Goal: Contribute content

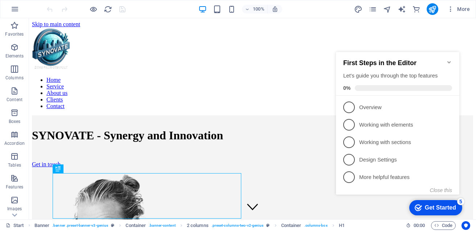
click at [447, 59] on icon "Minimize checklist" at bounding box center [450, 62] width 6 height 6
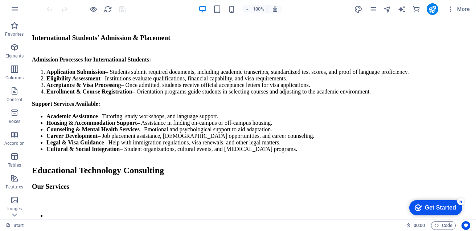
scroll to position [1778, 0]
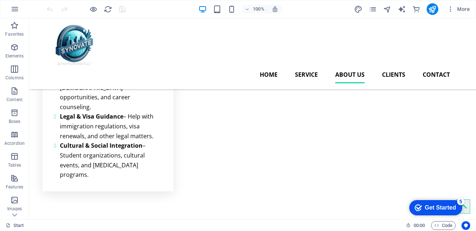
scroll to position [1347, 0]
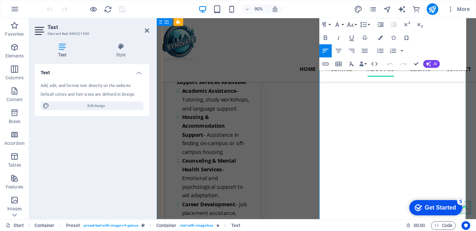
scroll to position [1532, 0]
drag, startPoint x: 343, startPoint y: 95, endPoint x: 463, endPoint y: 212, distance: 167.4
copy ul "Green Manufacturing and Circular Economy Re-Engineering – Transforming agricult…"
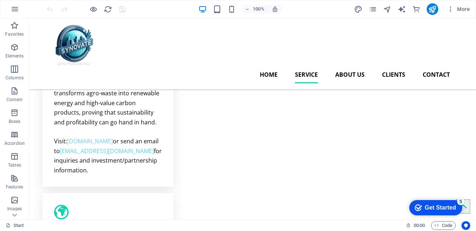
scroll to position [776, 0]
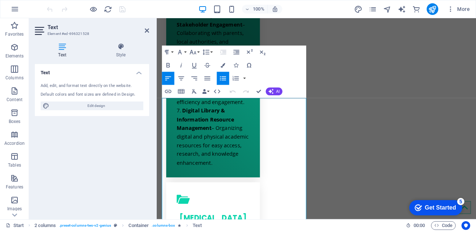
scroll to position [913, 0]
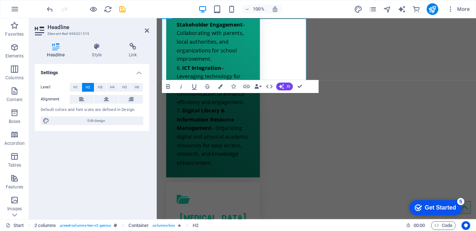
scroll to position [913, 0]
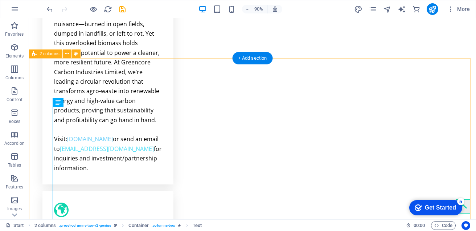
scroll to position [708, 0]
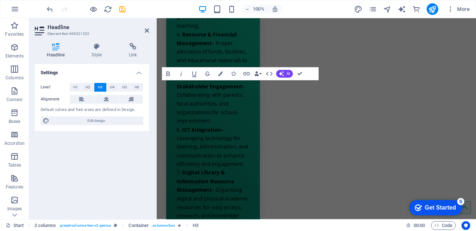
scroll to position [844, 0]
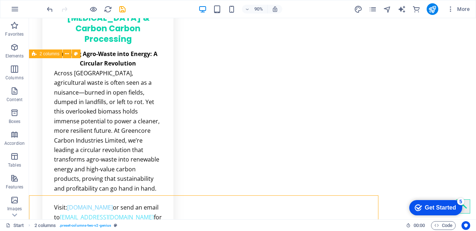
scroll to position [708, 0]
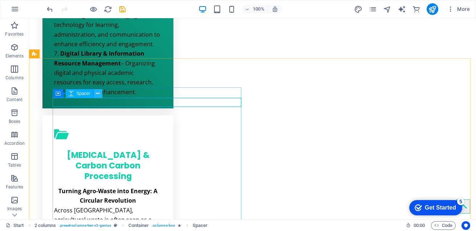
click at [97, 94] on icon at bounding box center [98, 94] width 4 height 8
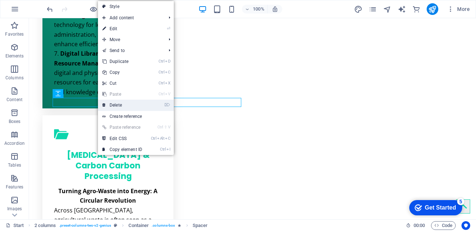
click at [117, 104] on link "⌦ Delete" at bounding box center [122, 104] width 49 height 11
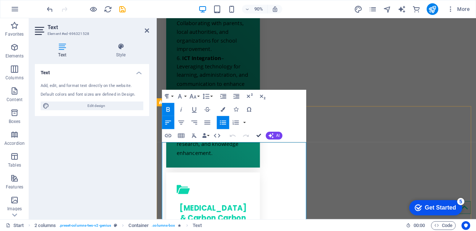
scroll to position [796, 0]
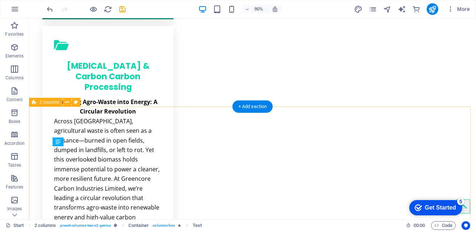
scroll to position [659, 0]
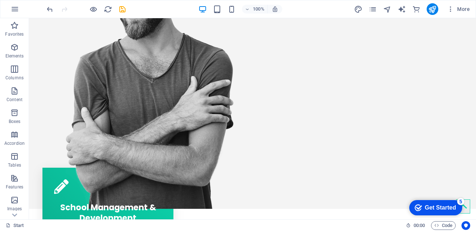
scroll to position [256, 0]
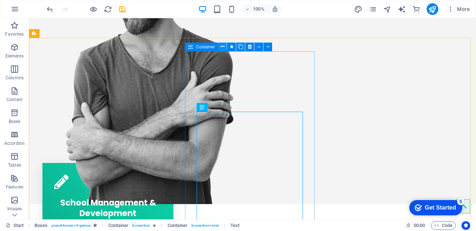
click at [222, 46] on icon at bounding box center [223, 47] width 4 height 8
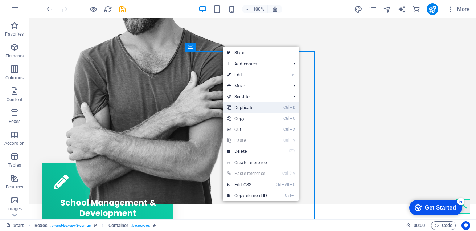
click at [243, 105] on link "Ctrl D Duplicate" at bounding box center [247, 107] width 49 height 11
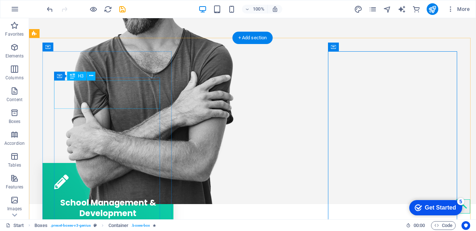
click at [122, 192] on div "School Management & Development" at bounding box center [108, 206] width 108 height 28
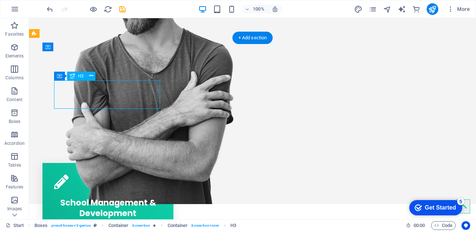
click at [122, 192] on div "School Management & Development" at bounding box center [108, 206] width 108 height 28
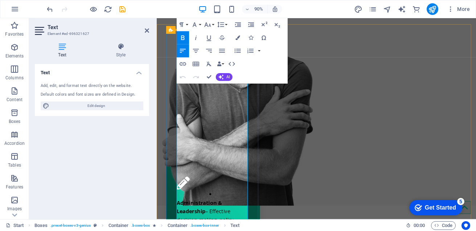
copy ol "Administration & Leadership – Effective decision-making, policy implementation,…"
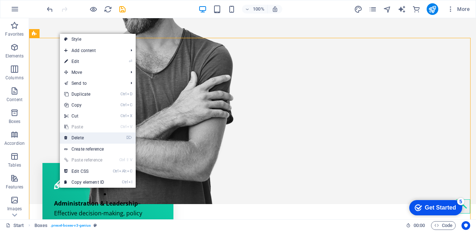
click at [83, 136] on link "⌦ Delete" at bounding box center [84, 137] width 49 height 11
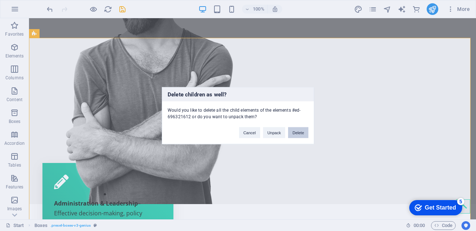
click at [298, 132] on button "Delete" at bounding box center [298, 132] width 20 height 11
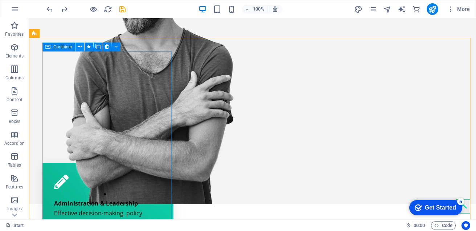
click at [81, 45] on icon at bounding box center [80, 47] width 4 height 8
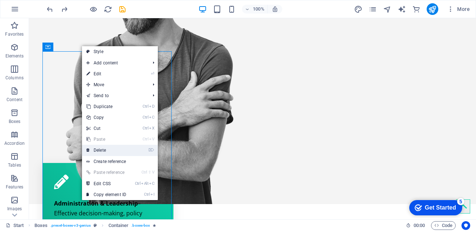
click at [108, 148] on link "⌦ Delete" at bounding box center [106, 149] width 49 height 11
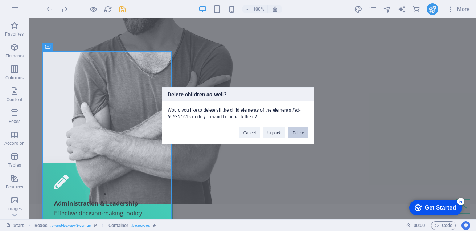
click at [296, 131] on button "Delete" at bounding box center [298, 132] width 20 height 11
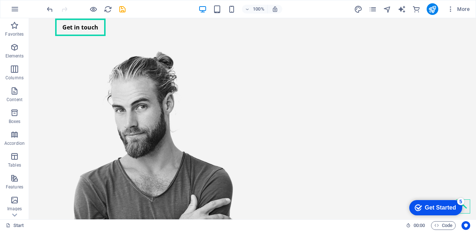
scroll to position [0, 0]
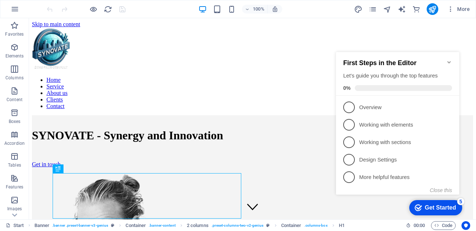
click at [449, 61] on icon "Minimize checklist" at bounding box center [449, 62] width 3 height 2
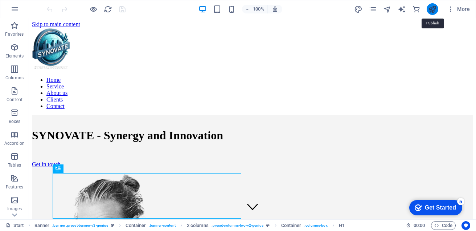
click at [431, 7] on icon "publish" at bounding box center [432, 9] width 8 height 8
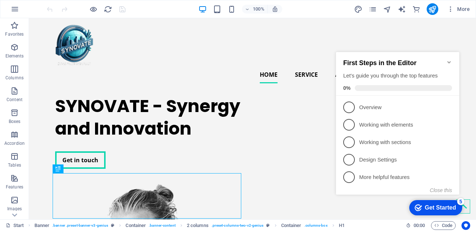
click at [449, 61] on icon "Minimize checklist" at bounding box center [449, 62] width 3 height 2
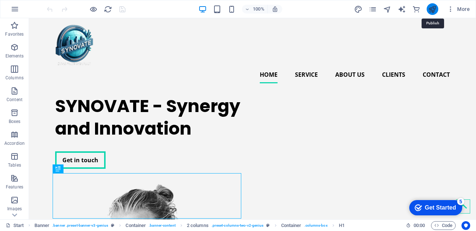
click at [430, 6] on icon "publish" at bounding box center [432, 9] width 8 height 8
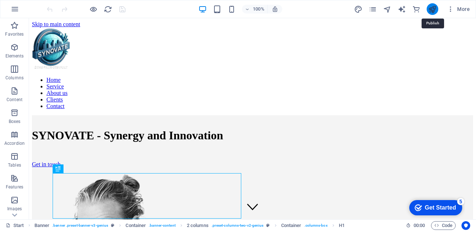
click at [431, 10] on icon "publish" at bounding box center [432, 9] width 8 height 8
click at [431, 9] on icon "publish" at bounding box center [432, 9] width 8 height 8
